Goal: Information Seeking & Learning: Check status

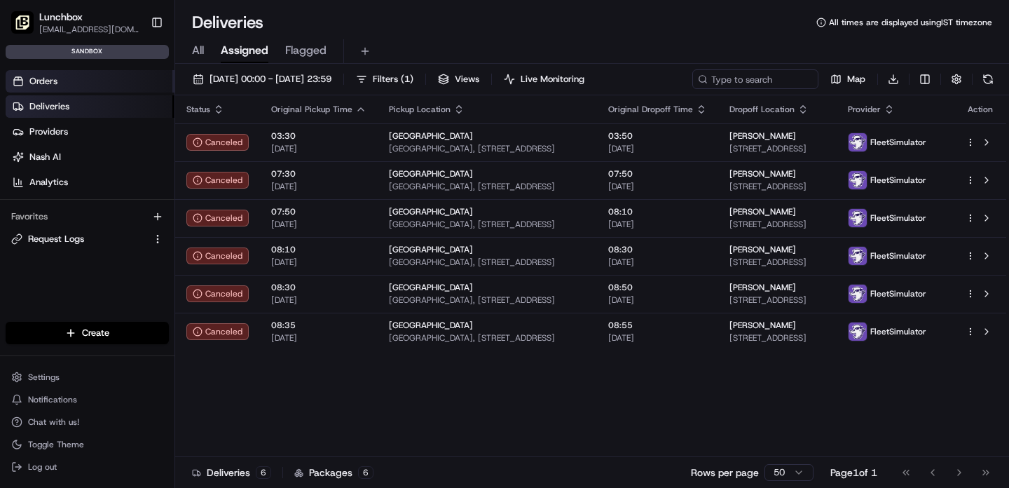
click at [60, 85] on link "Orders" at bounding box center [90, 81] width 169 height 22
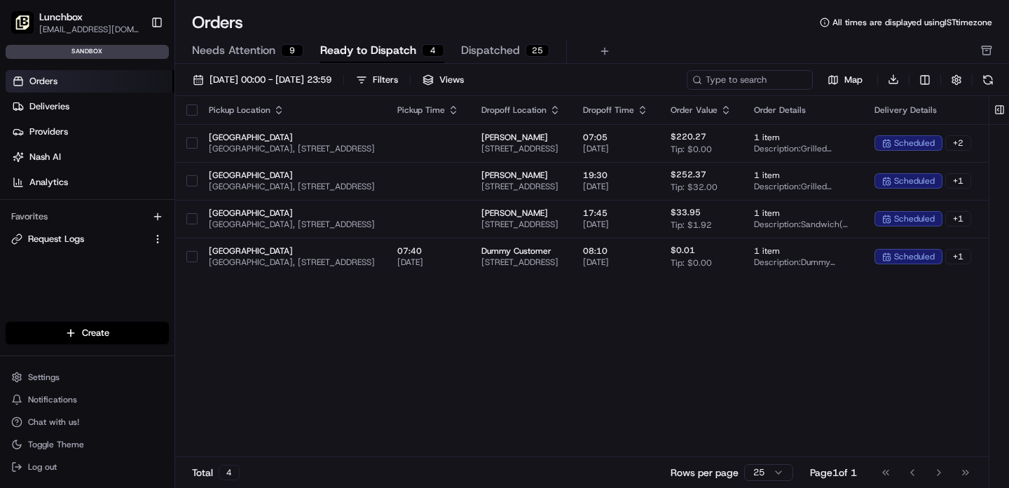
click at [245, 55] on span "Needs Attention" at bounding box center [233, 50] width 83 height 17
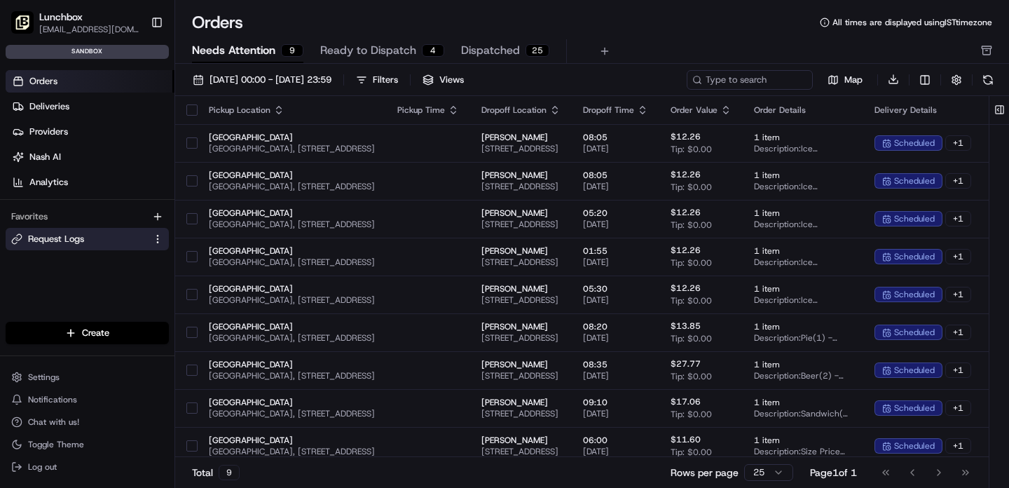
click at [50, 242] on span "Request Logs" at bounding box center [56, 239] width 56 height 13
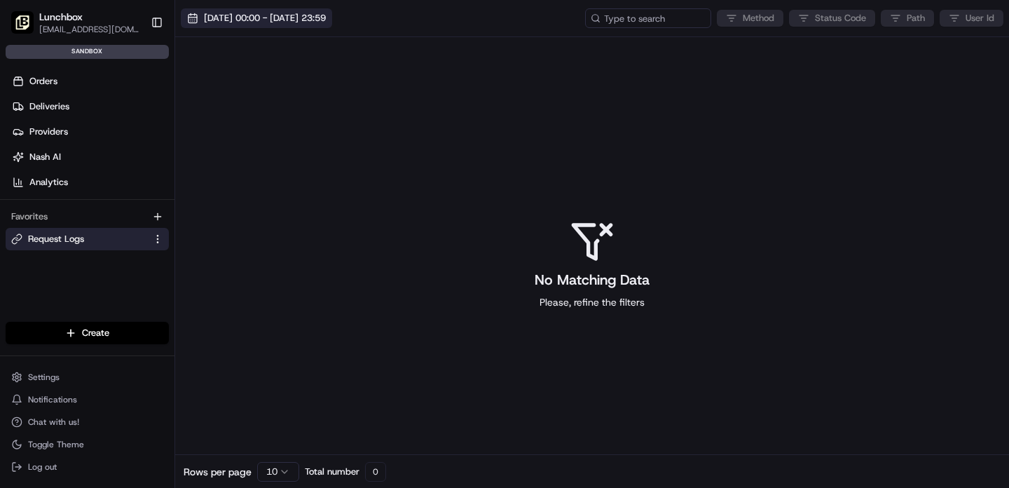
click at [246, 23] on span "[DATE] 00:00 - [DATE] 23:59" at bounding box center [265, 18] width 122 height 13
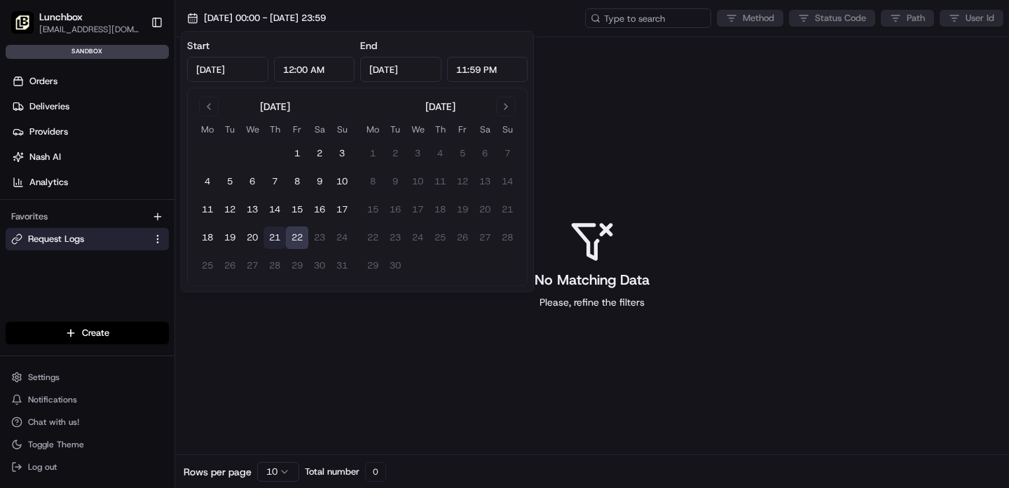
click at [273, 240] on button "21" at bounding box center [274, 237] width 22 height 22
type input "[DATE]"
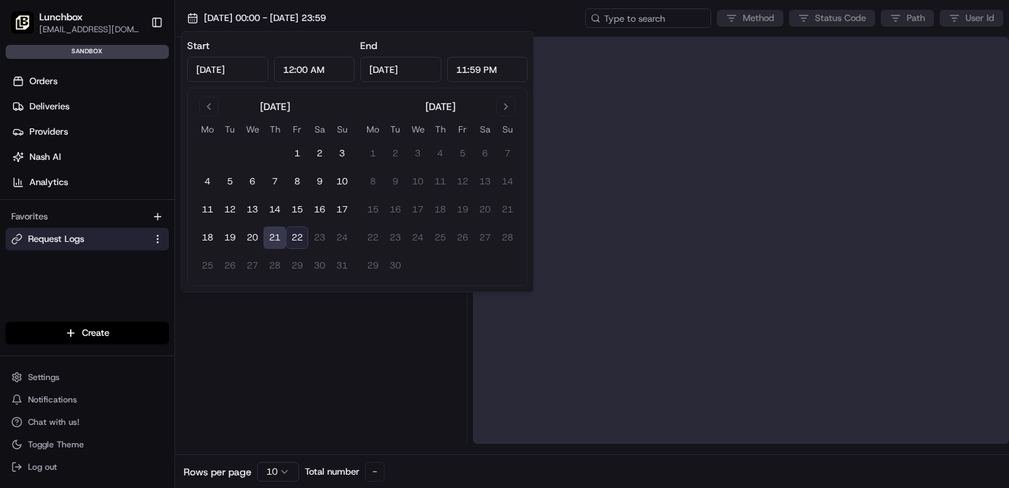
click at [302, 239] on button "22" at bounding box center [297, 237] width 22 height 22
type input "[DATE]"
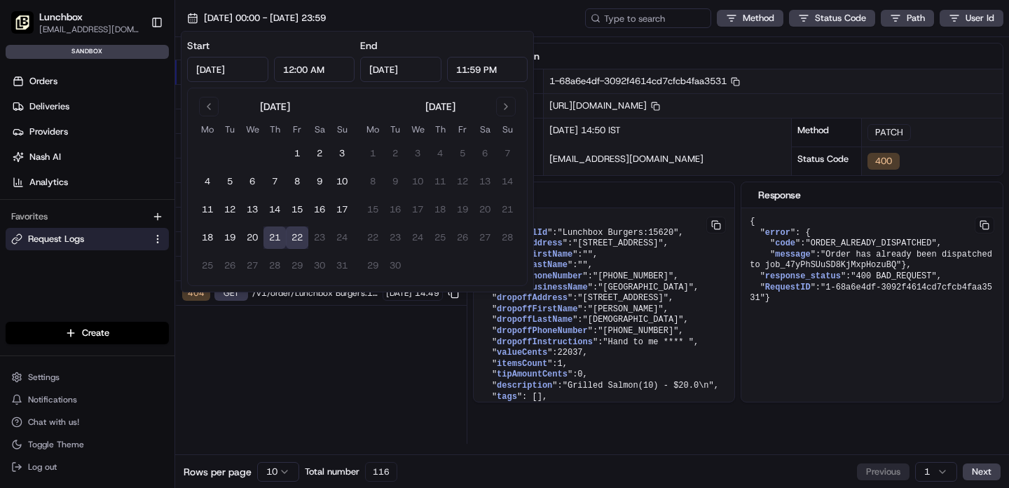
click at [387, 401] on div "Status Method URL 400 PATCH /v1/order/ord_47yPhSUuSD8KjMxpHozuBQ?orgId=org_QJrS…" at bounding box center [320, 240] width 291 height 406
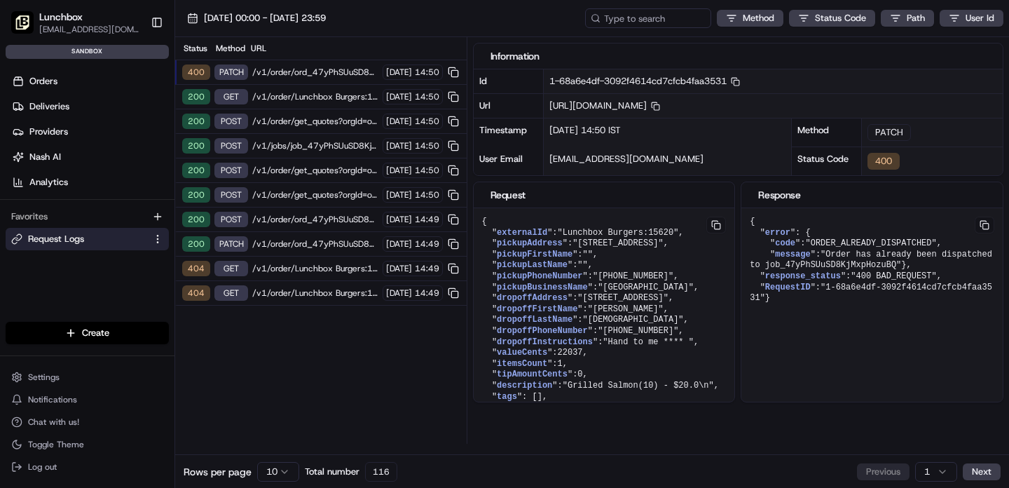
click at [278, 466] on html "Lunchbox [EMAIL_ADDRESS][DOMAIN_NAME] Toggle Sidebar sandbox Orders Deliveries …" at bounding box center [504, 244] width 1009 height 488
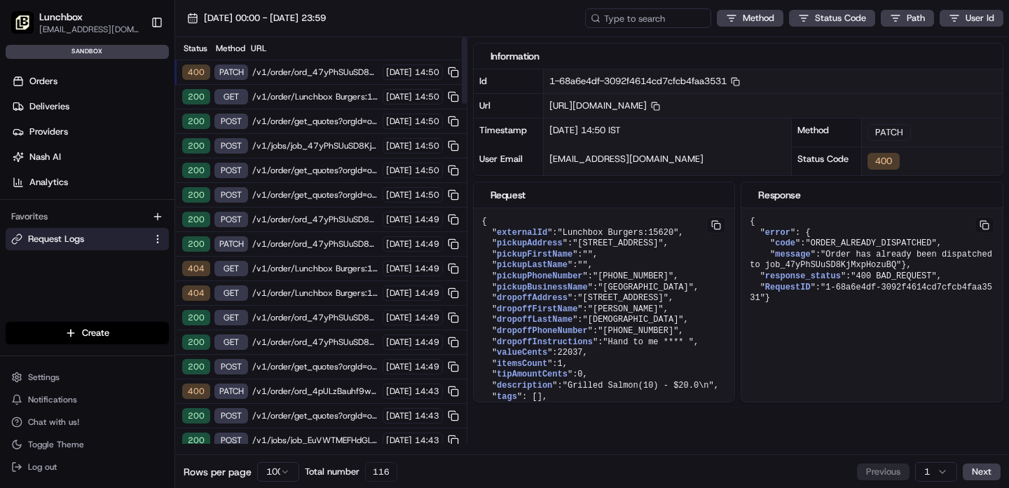
click at [287, 320] on span "/v1/order/ord_47yPhSUuSD8KjMxpHozuBQ?orgId=org_QJrSZK" at bounding box center [315, 317] width 126 height 11
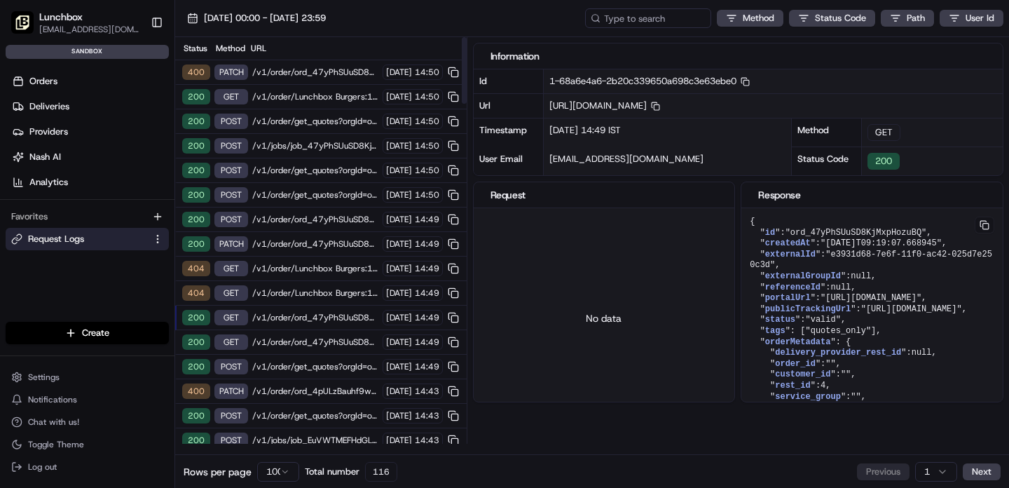
click at [282, 371] on span "/v1/order/get_quotes?orgId=org_QJrSZK" at bounding box center [315, 366] width 126 height 11
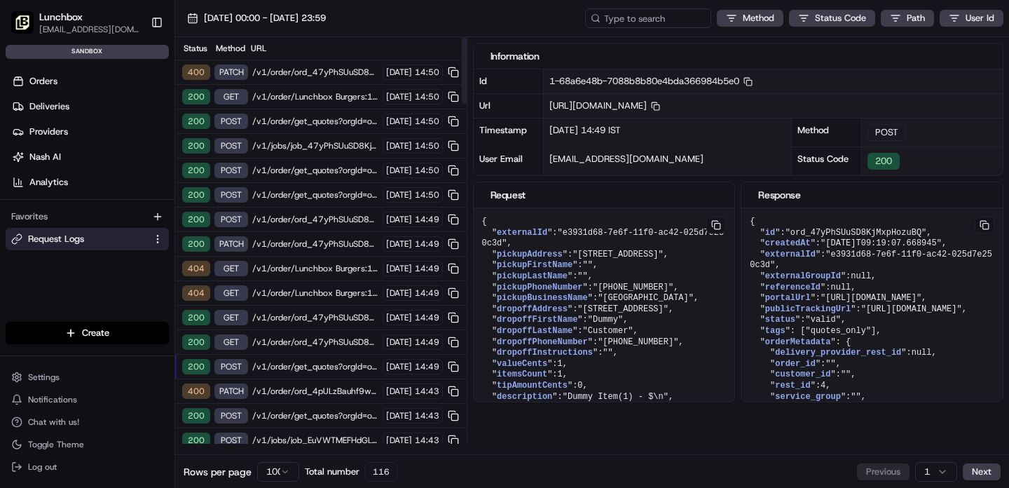
click at [281, 296] on span "/v1/order/Lunchbox Burgers:15620?orgId=org_QJrSZK" at bounding box center [315, 292] width 126 height 11
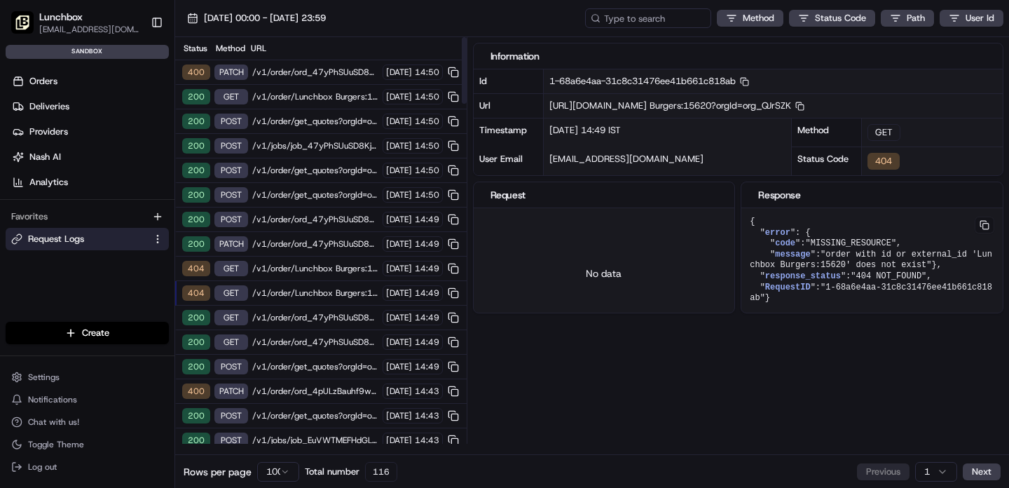
click at [285, 246] on span "/v1/order/ord_47yPhSUuSD8KjMxpHozuBQ?orgId=org_QJrSZK" at bounding box center [315, 243] width 126 height 11
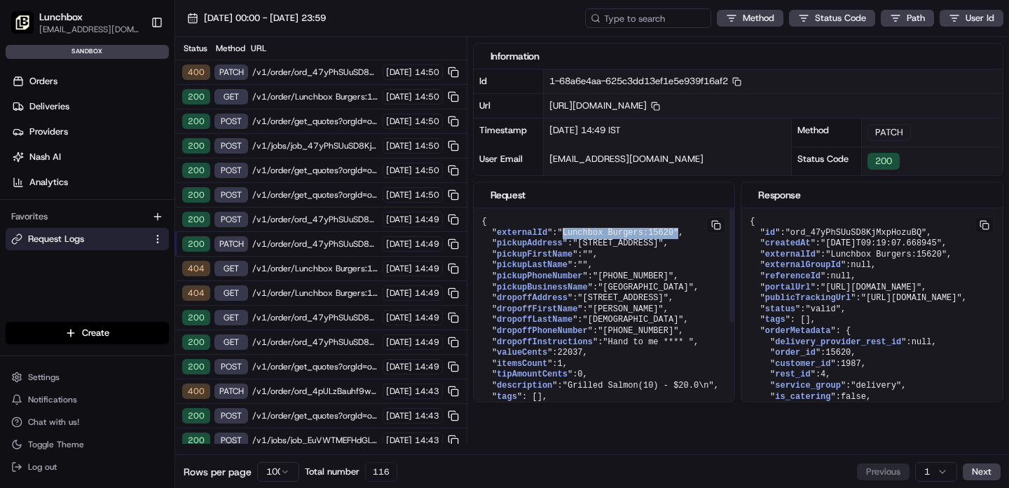
drag, startPoint x: 566, startPoint y: 230, endPoint x: 684, endPoint y: 228, distance: 117.7
click at [313, 225] on div "200 POST /v1/order/ord_47yPhSUuSD8KjMxpHozuBQ/autodispatch?orgId=org_QJrSZK [DA…" at bounding box center [320, 219] width 291 height 25
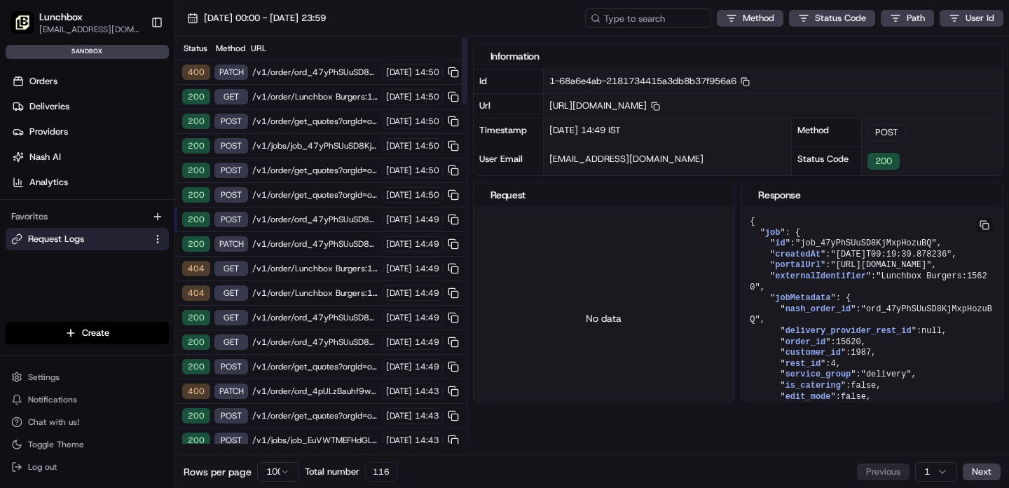
click at [277, 217] on span "/v1/order/ord_47yPhSUuSD8KjMxpHozuBQ/autodispatch?orgId=org_QJrSZK" at bounding box center [315, 219] width 126 height 11
click at [314, 193] on span "/v1/order/get_quotes?orgId=org_QJrSZK" at bounding box center [315, 194] width 126 height 11
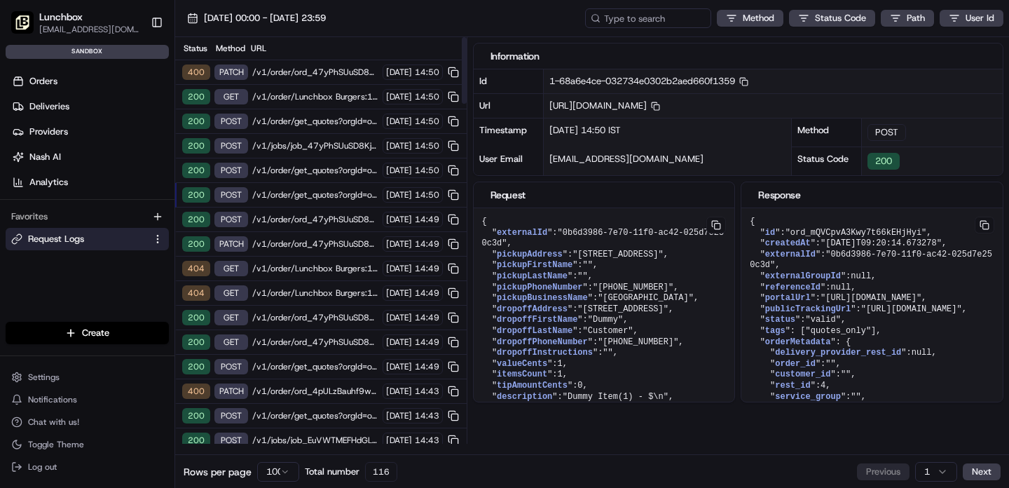
click at [308, 174] on span "/v1/order/get_quotes?orgId=org_QJrSZK" at bounding box center [315, 170] width 126 height 11
click at [317, 148] on span "/v1/jobs/job_47yPhSUuSD8KjMxpHozuBQ/cancel?action=Gourab&&orgId=org_QJrSZK" at bounding box center [315, 145] width 126 height 11
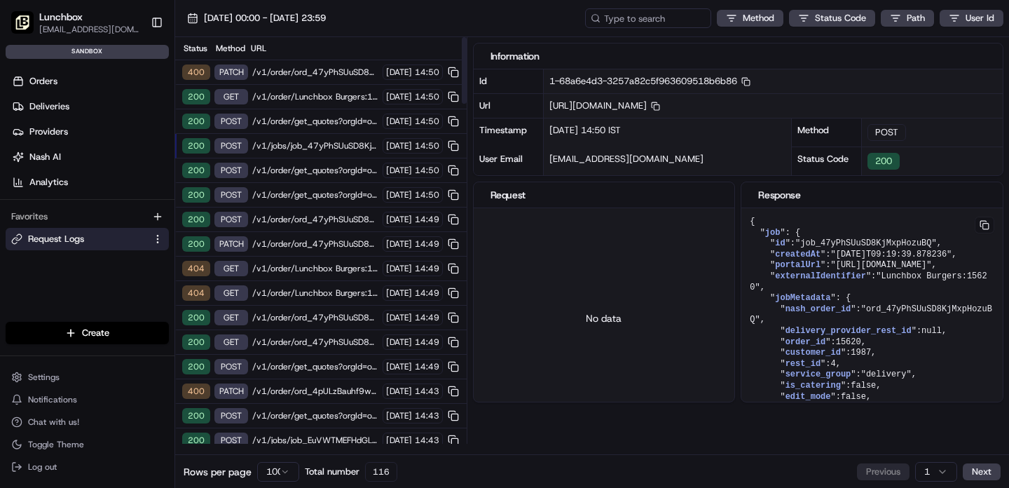
click at [287, 167] on span "/v1/order/get_quotes?orgId=org_QJrSZK" at bounding box center [315, 170] width 126 height 11
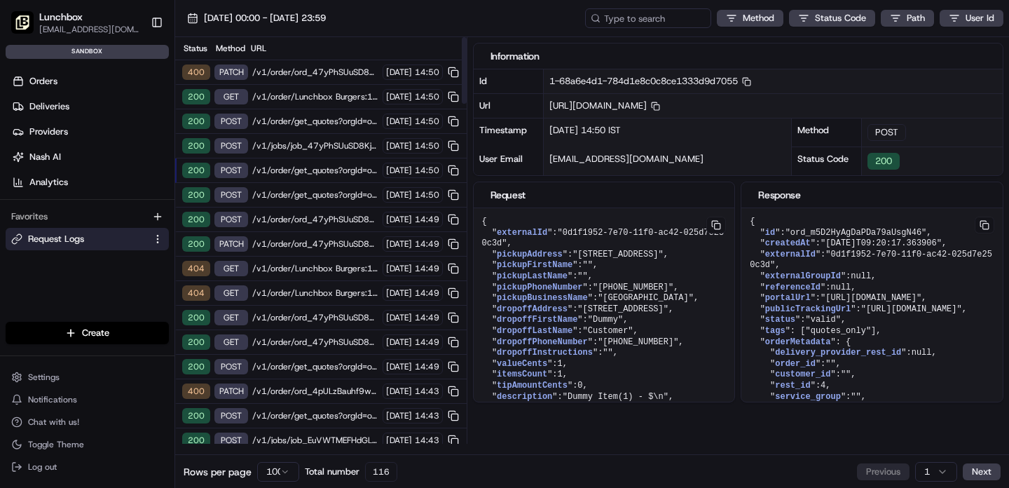
click at [287, 145] on span "/v1/jobs/job_47yPhSUuSD8KjMxpHozuBQ/cancel?action=Gourab&&orgId=org_QJrSZK" at bounding box center [315, 145] width 126 height 11
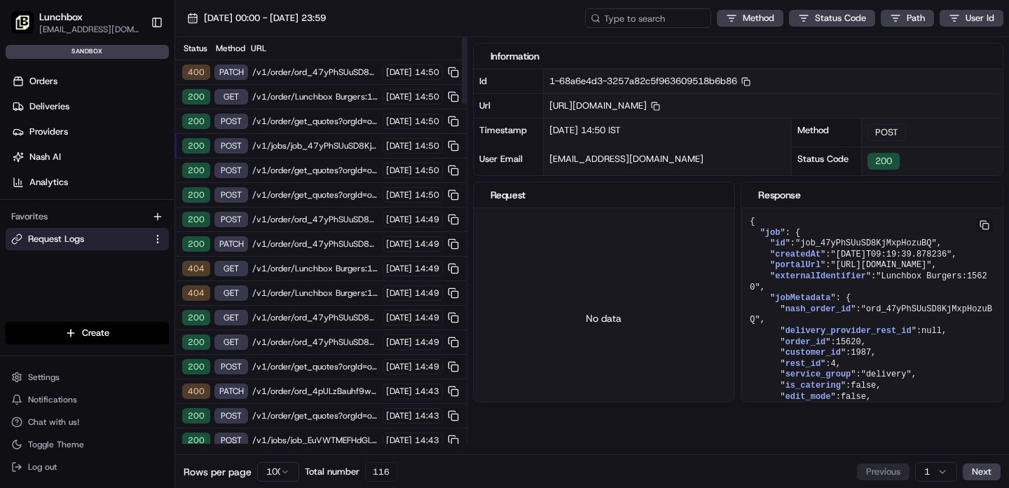
click at [294, 121] on span "/v1/order/get_quotes?orgId=org_QJrSZK" at bounding box center [315, 121] width 126 height 11
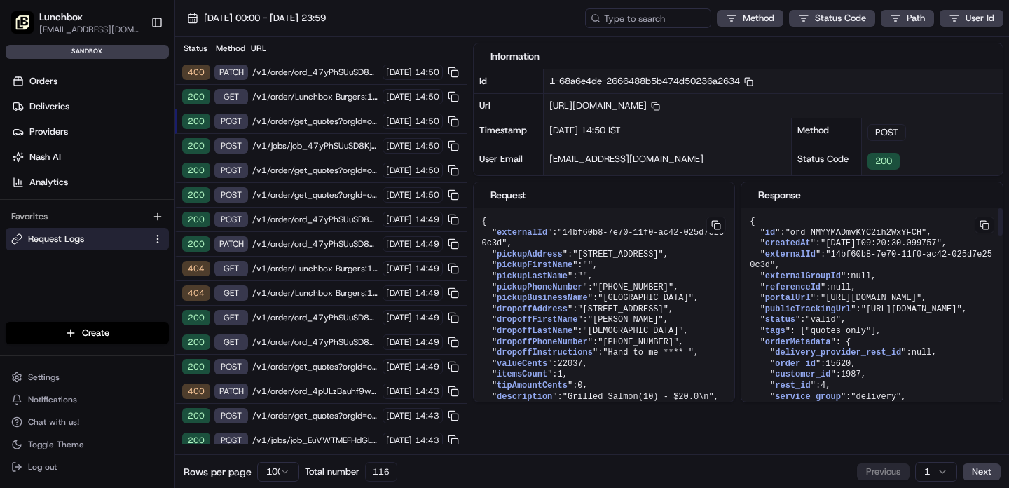
click at [724, 231] on span ""ord_NMYYMADmvKYC2ih2WxYFCH"" at bounding box center [603, 238] width 242 height 21
click at [302, 95] on span "/v1/order/Lunchbox Burgers:15620?orgId=org_QJrSZK" at bounding box center [315, 96] width 126 height 11
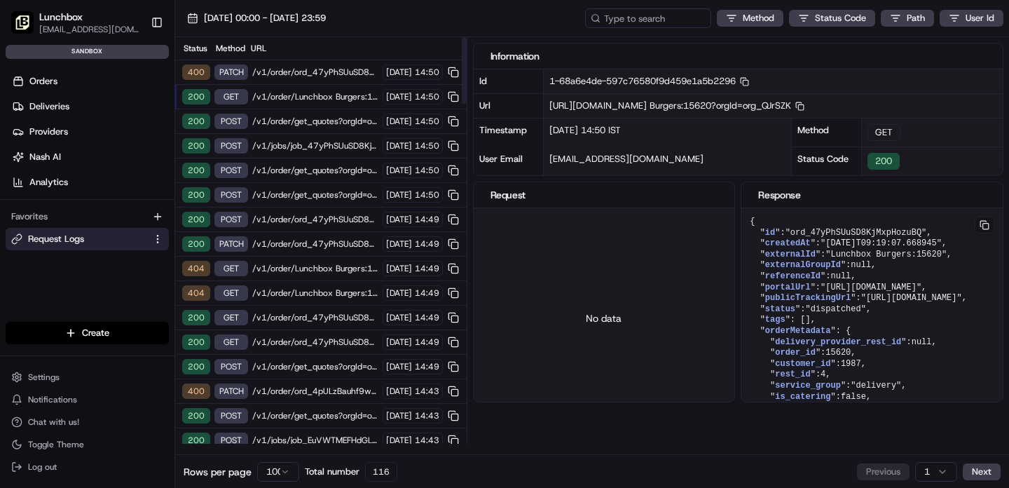
click at [304, 74] on span "/v1/order/ord_47yPhSUuSD8KjMxpHozuBQ?orgId=org_QJrSZK" at bounding box center [315, 72] width 126 height 11
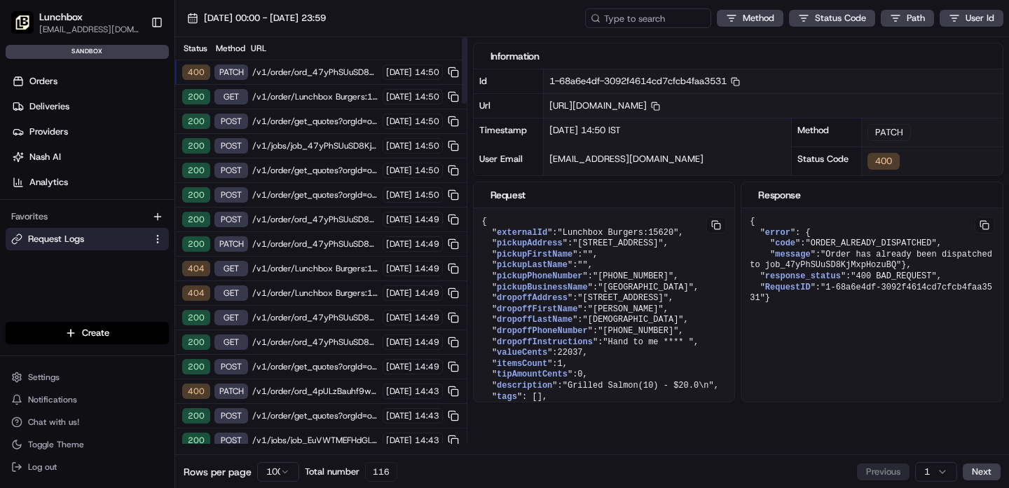
click at [303, 392] on span "/v1/order/ord_4pULzBauhf9wrJ3u9MzPxn?orgId=org_QJrSZK" at bounding box center [315, 390] width 126 height 11
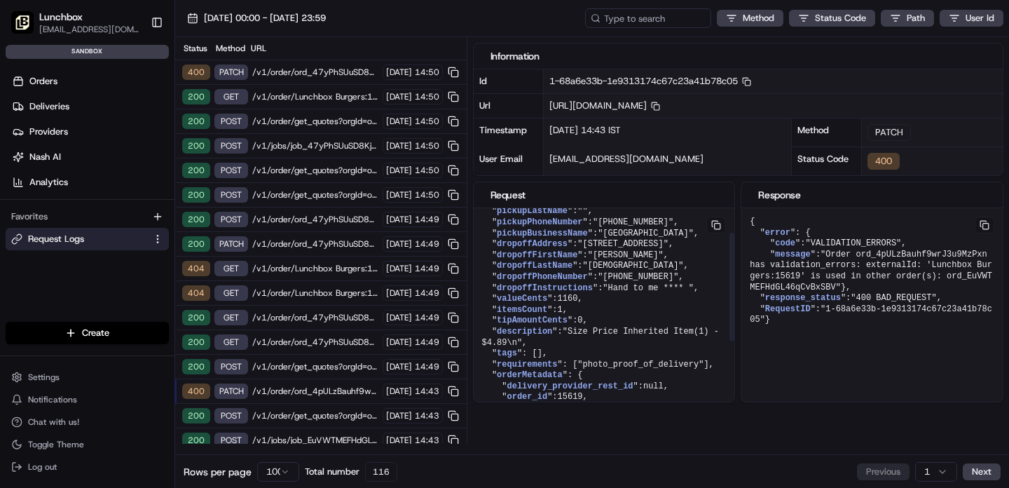
scroll to position [49, 0]
click at [312, 74] on span "/v1/order/ord_47yPhSUuSD8KjMxpHozuBQ?orgId=org_QJrSZK" at bounding box center [315, 72] width 126 height 11
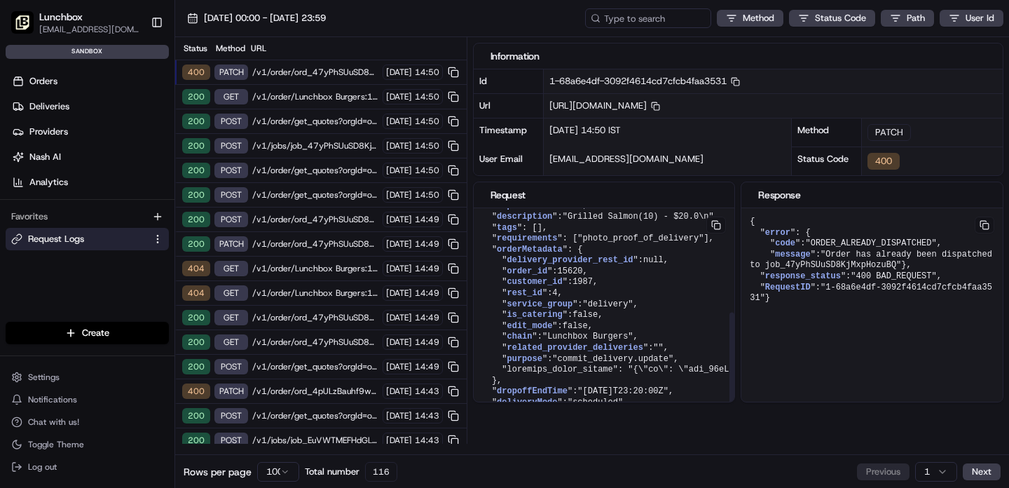
scroll to position [184, 0]
click at [572, 276] on span "15620" at bounding box center [570, 271] width 25 height 10
click at [282, 99] on span "/v1/order/Lunchbox Burgers:15620?orgId=org_QJrSZK" at bounding box center [315, 96] width 126 height 11
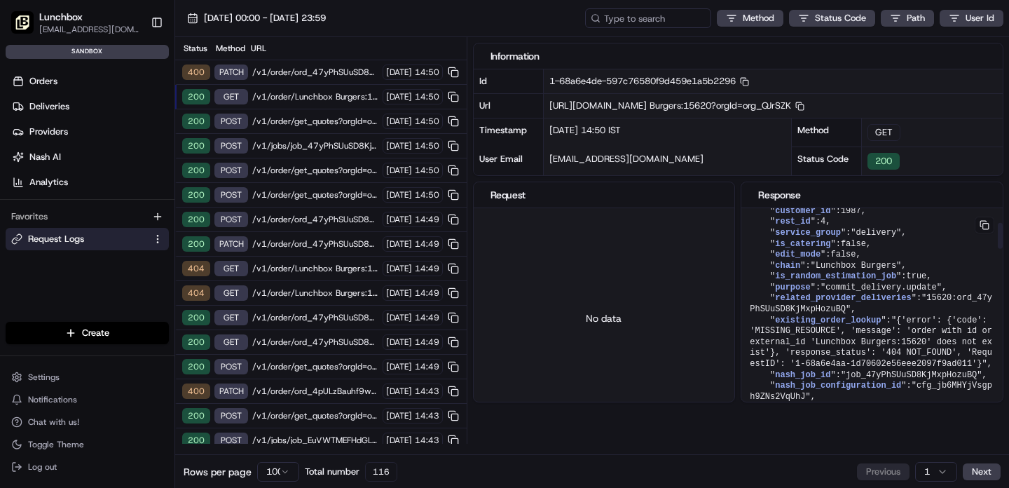
scroll to position [0, 0]
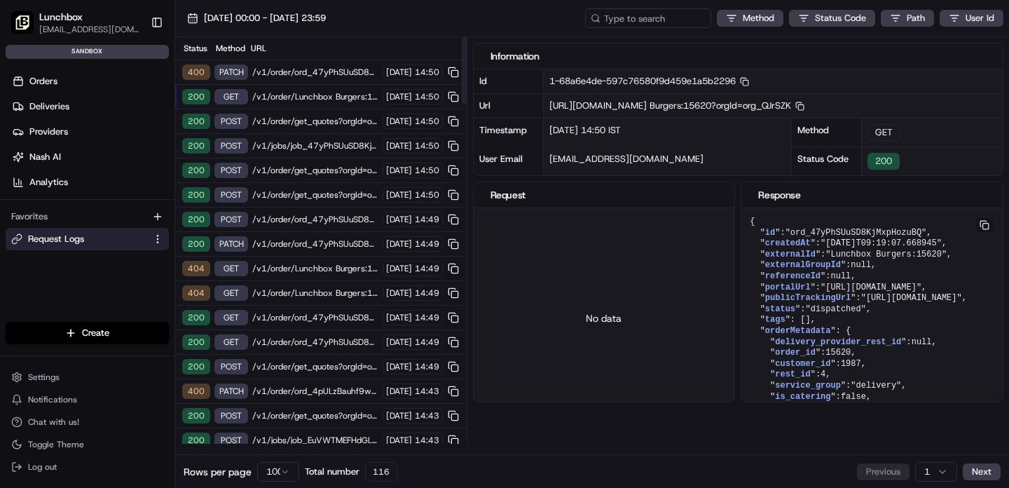
click at [304, 72] on span "/v1/order/ord_47yPhSUuSD8KjMxpHozuBQ?orgId=org_QJrSZK" at bounding box center [315, 72] width 126 height 11
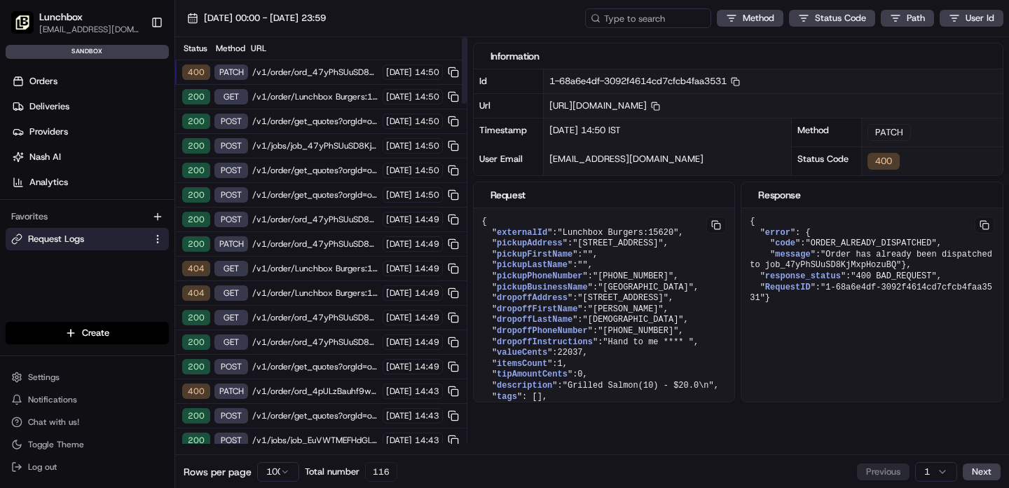
click at [270, 150] on span "/v1/jobs/job_47yPhSUuSD8KjMxpHozuBQ/cancel?action=Gourab&&orgId=org_QJrSZK" at bounding box center [315, 145] width 126 height 11
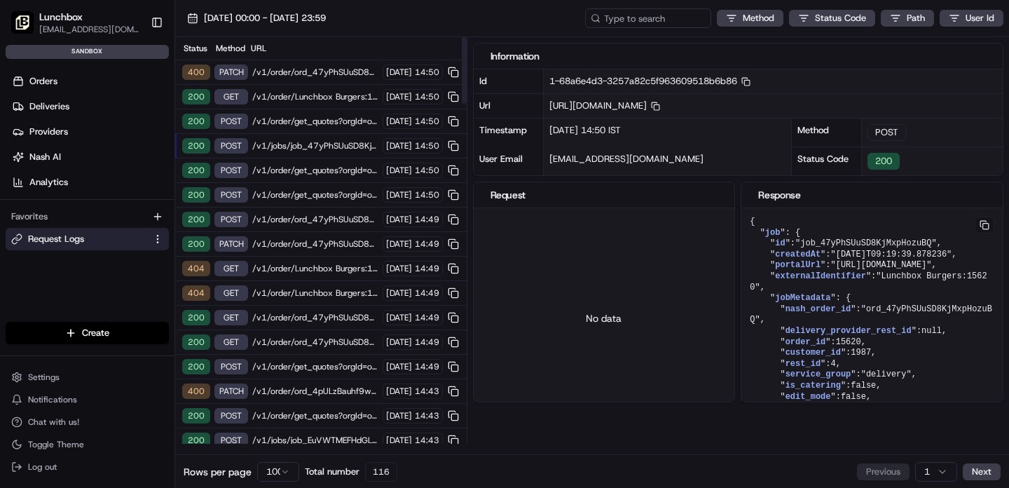
click at [295, 71] on span "/v1/order/ord_47yPhSUuSD8KjMxpHozuBQ?orgId=org_QJrSZK" at bounding box center [315, 72] width 126 height 11
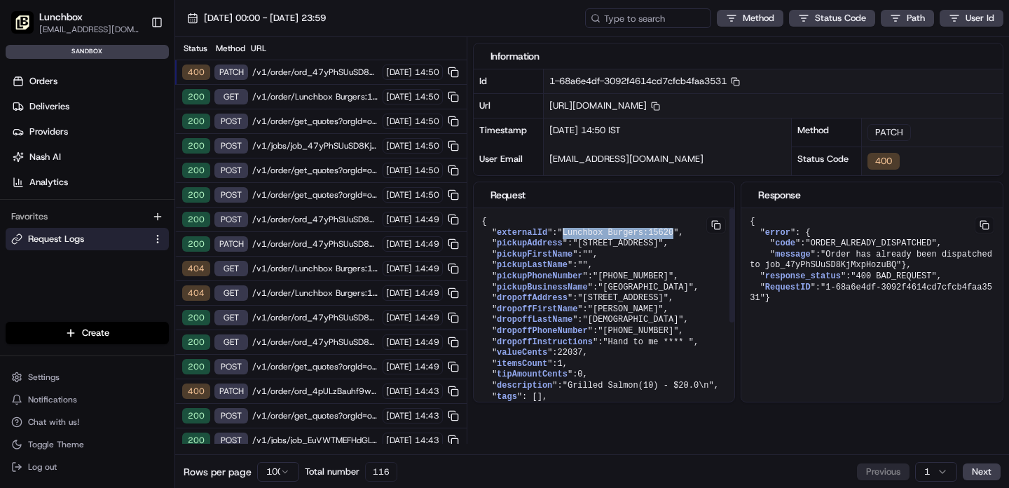
drag, startPoint x: 568, startPoint y: 234, endPoint x: 680, endPoint y: 233, distance: 112.8
click at [679, 233] on span ""Lunchbox Burgers:15620"" at bounding box center [618, 233] width 121 height 10
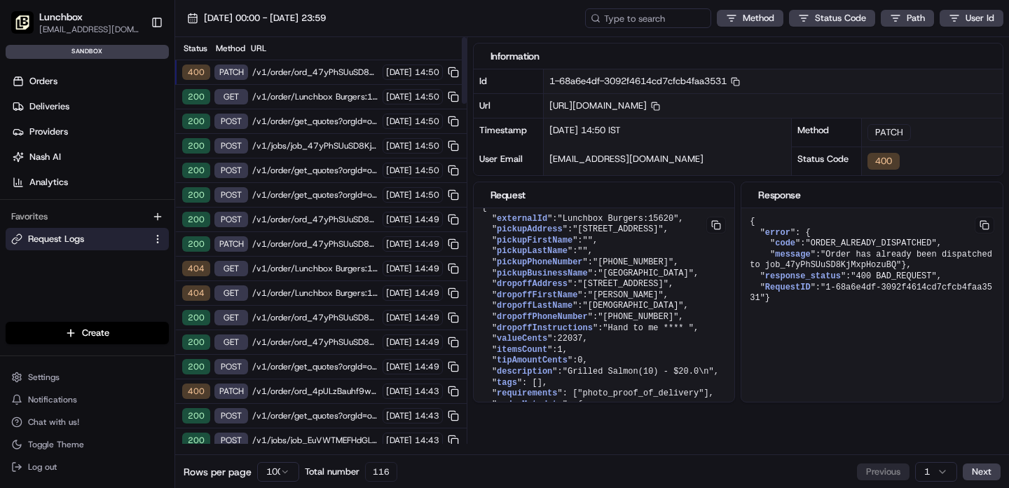
click at [276, 248] on span "/v1/order/ord_47yPhSUuSD8KjMxpHozuBQ?orgId=org_QJrSZK" at bounding box center [315, 243] width 126 height 11
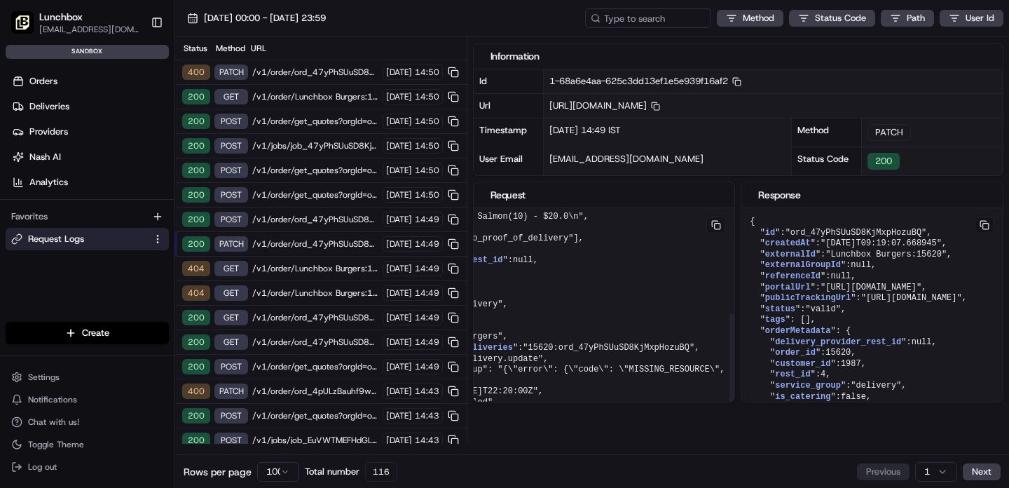
scroll to position [202, 138]
drag, startPoint x: 527, startPoint y: 338, endPoint x: 552, endPoint y: 336, distance: 25.3
click at [552, 343] on span ""15620:ord_47yPhSUuSD8KjMxpHozuBQ"" at bounding box center [601, 348] width 172 height 10
drag, startPoint x: 556, startPoint y: 337, endPoint x: 687, endPoint y: 337, distance: 131.0
click at [687, 343] on span ""15620:ord_47yPhSUuSD8KjMxpHozuBQ"" at bounding box center [601, 348] width 172 height 10
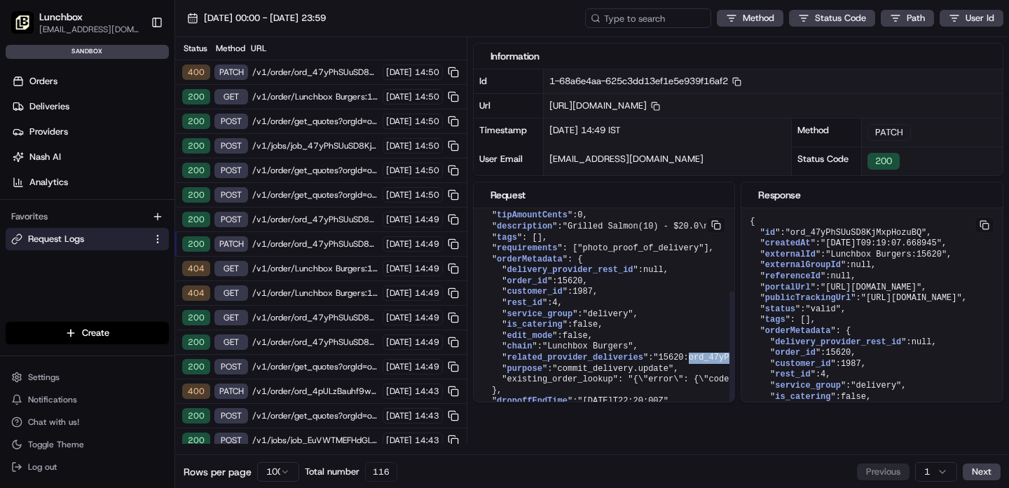
scroll to position [0, 0]
